Goal: Information Seeking & Learning: Stay updated

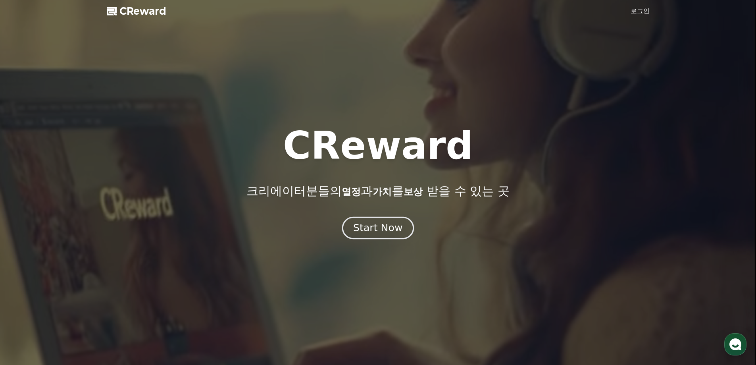
click at [379, 235] on button "Start Now" at bounding box center [378, 227] width 72 height 23
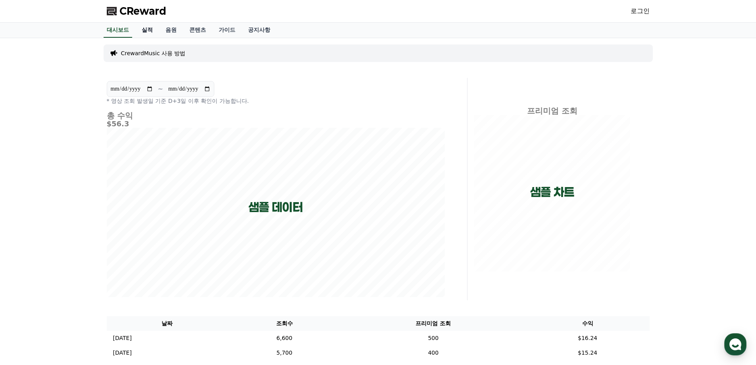
click at [145, 33] on link "실적" at bounding box center [147, 30] width 24 height 15
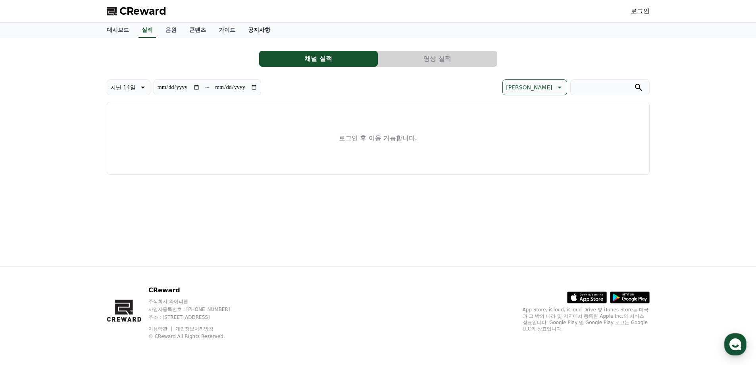
click at [243, 29] on link "공지사항" at bounding box center [259, 30] width 35 height 15
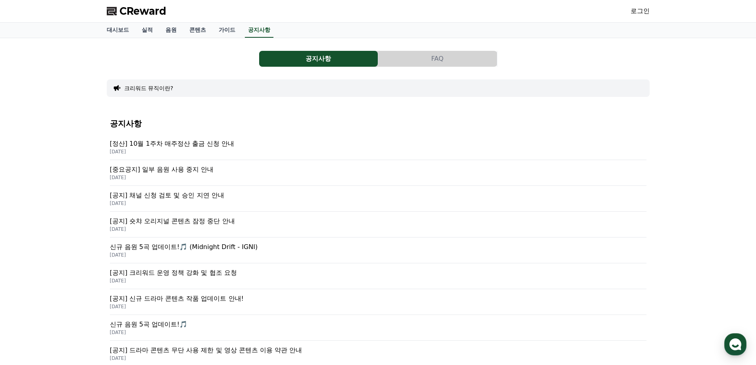
click at [177, 275] on p "[공지] 크리워드 운영 정책 강화 및 협조 요청" at bounding box center [378, 273] width 537 height 10
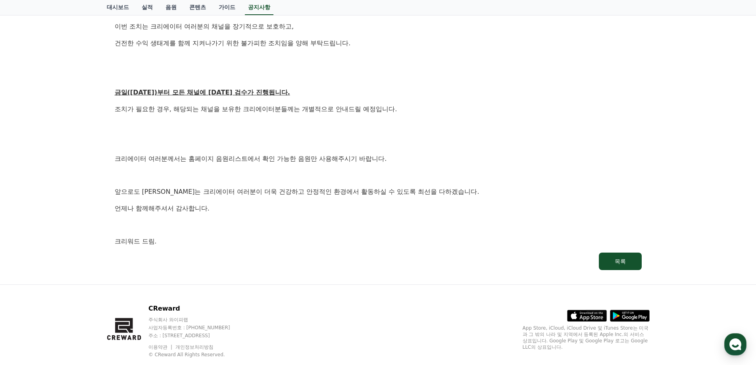
scroll to position [397, 0]
click at [631, 258] on button "목록" at bounding box center [620, 260] width 43 height 17
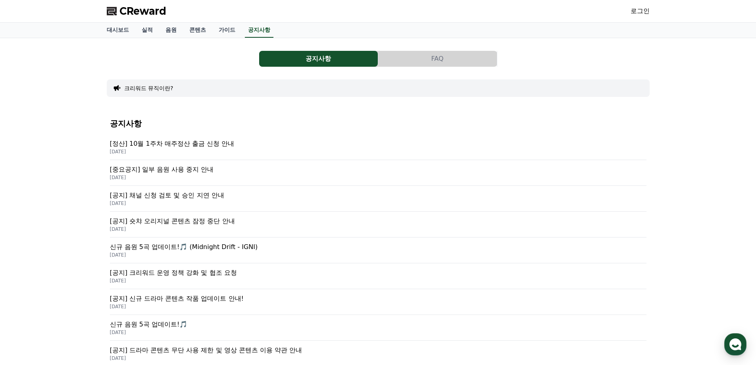
click at [206, 222] on p "[공지] 숏챠 오리지널 콘텐츠 잠정 중단 안내" at bounding box center [378, 221] width 537 height 10
click at [198, 196] on p "[공지] 채널 신청 검토 및 승인 지연 안내" at bounding box center [378, 196] width 537 height 10
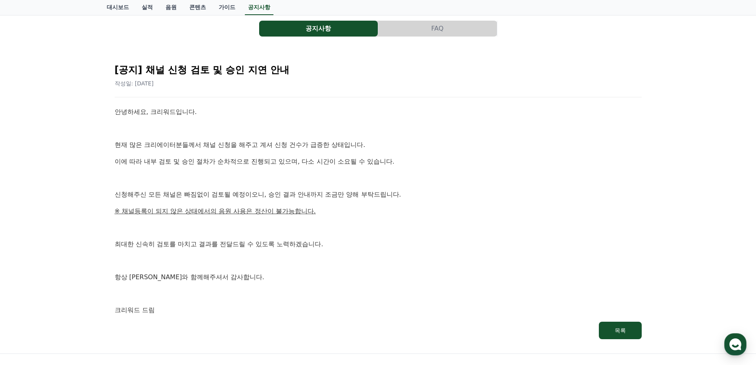
scroll to position [79, 0]
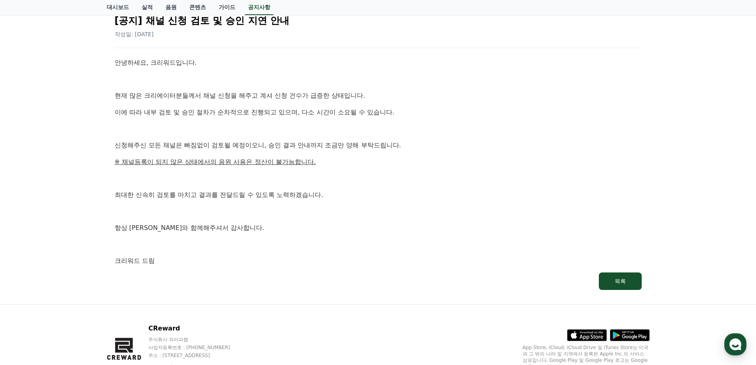
drag, startPoint x: 485, startPoint y: 202, endPoint x: 477, endPoint y: 202, distance: 7.6
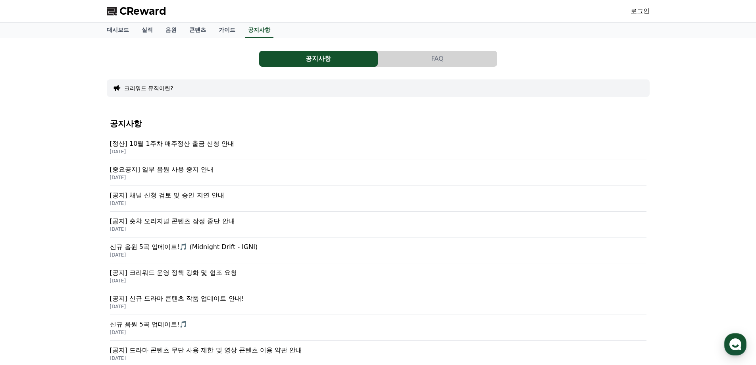
click at [151, 167] on p "[중요공지] 일부 음원 사용 중지 안내" at bounding box center [378, 170] width 537 height 10
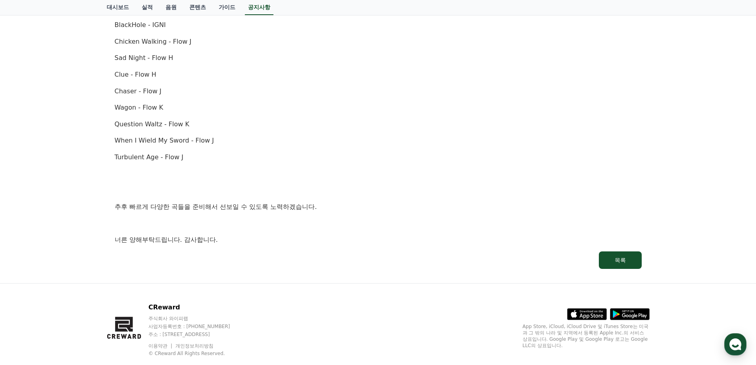
scroll to position [516, 0]
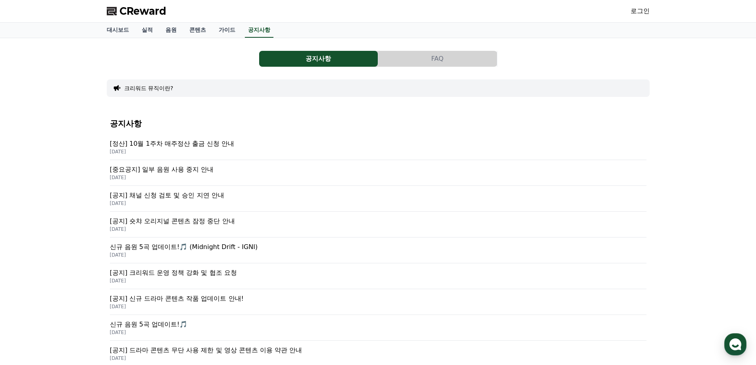
click at [197, 144] on p "[정산] 10월 1주차 매주정산 출금 신청 안내" at bounding box center [378, 144] width 537 height 10
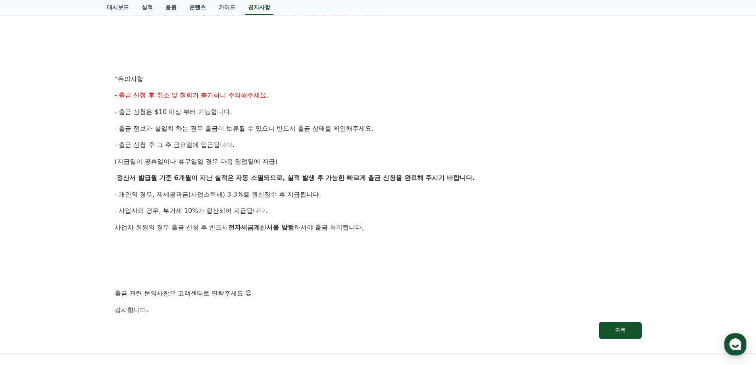
scroll to position [318, 0]
